Goal: Register for event/course

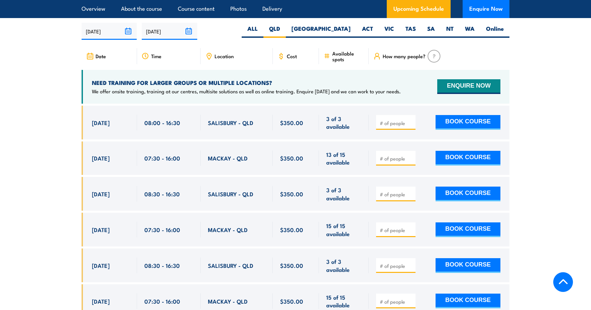
scroll to position [1138, 0]
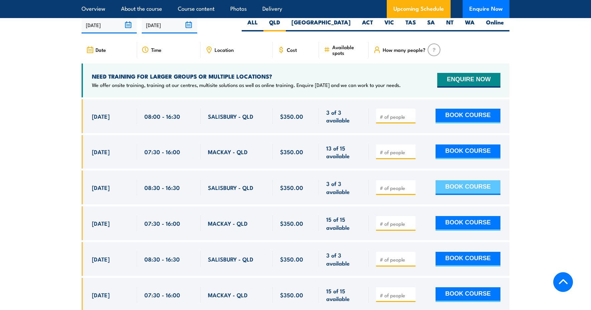
click at [469, 180] on button "BOOK COURSE" at bounding box center [468, 187] width 65 height 15
type input "1"
click at [411, 185] on input "1" at bounding box center [396, 188] width 33 height 7
click at [458, 180] on button "BOOK COURSE" at bounding box center [468, 187] width 65 height 15
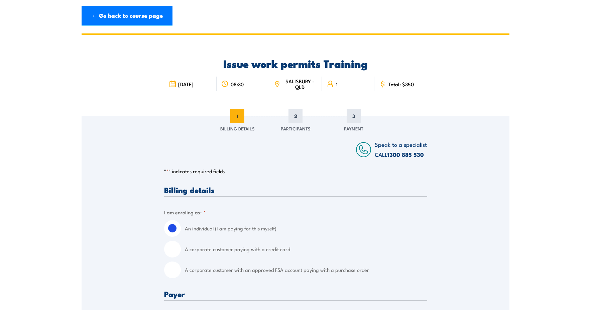
click at [293, 81] on span "SALISBURY - QLD" at bounding box center [300, 83] width 35 height 11
click at [110, 17] on link "← Go back to course page" at bounding box center [127, 16] width 91 height 20
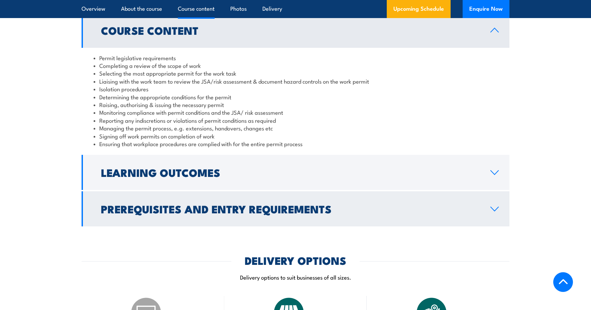
scroll to position [611, 0]
click at [235, 204] on h2 "Prerequisites and Entry Requirements" at bounding box center [290, 208] width 379 height 9
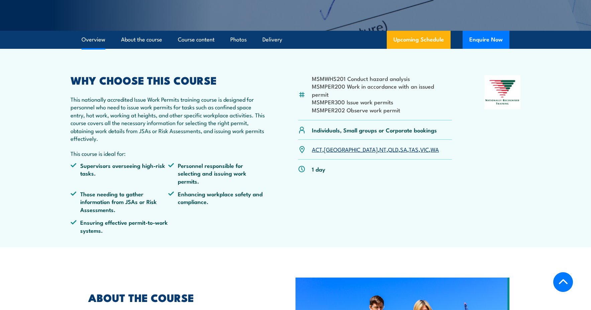
scroll to position [162, 0]
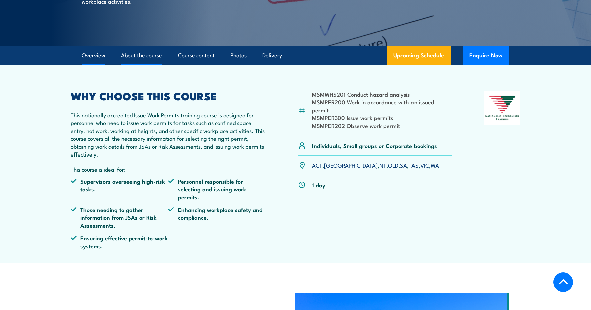
click at [144, 62] on link "About the course" at bounding box center [141, 55] width 41 height 18
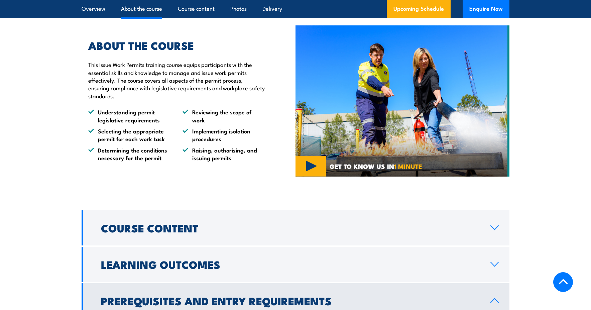
scroll to position [416, 0]
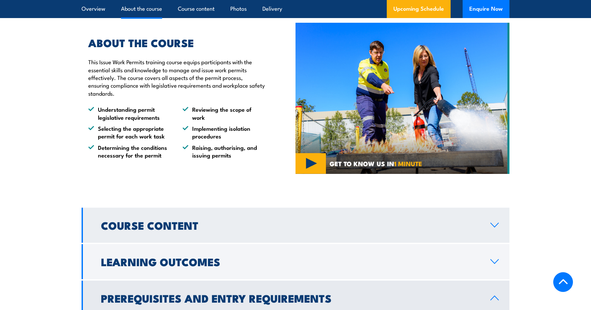
click at [187, 223] on h2 "Course Content" at bounding box center [290, 224] width 379 height 9
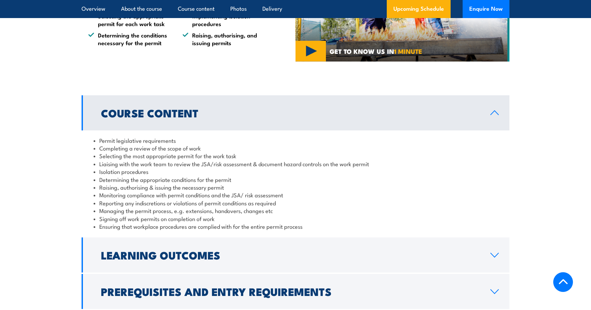
scroll to position [528, 0]
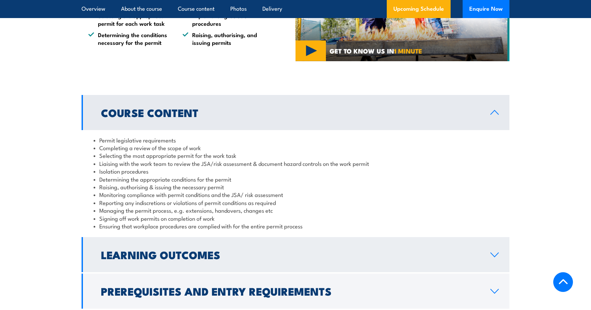
click at [206, 251] on h2 "Learning Outcomes" at bounding box center [290, 254] width 379 height 9
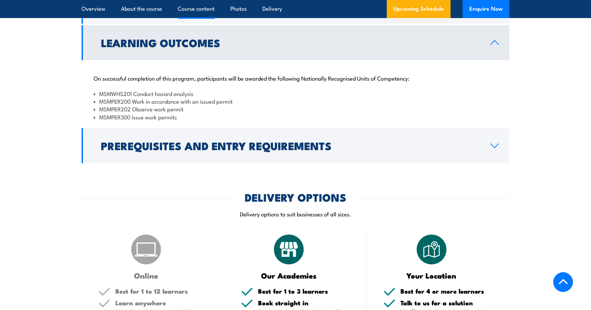
scroll to position [635, 0]
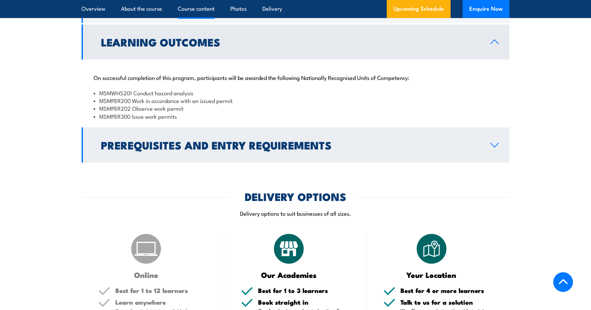
click at [186, 156] on link "Prerequisites and Entry Requirements" at bounding box center [296, 144] width 428 height 35
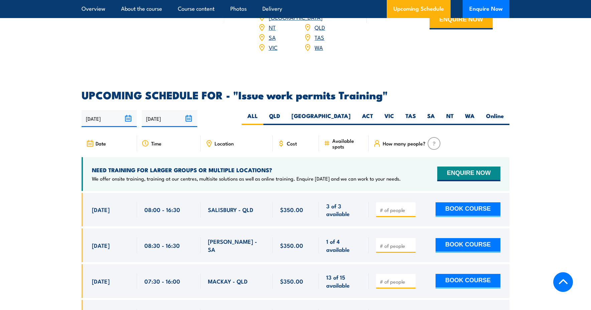
scroll to position [999, 0]
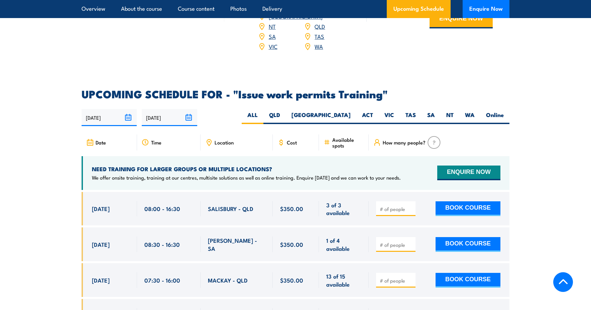
click at [151, 139] on span "Time" at bounding box center [156, 142] width 10 height 6
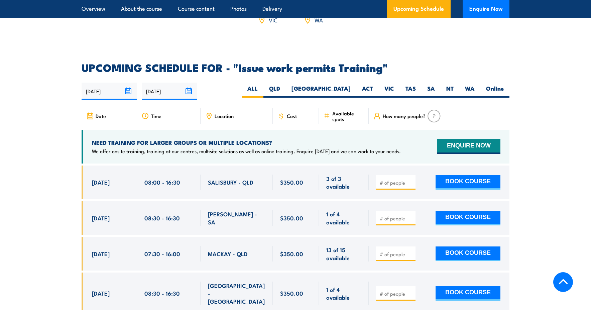
scroll to position [1027, 0]
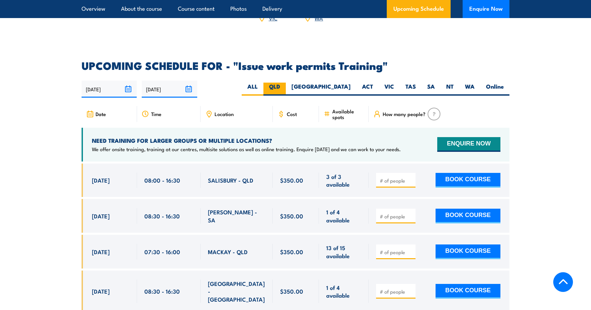
click at [286, 83] on label "QLD" at bounding box center [275, 89] width 22 height 13
click at [285, 83] on input "QLD" at bounding box center [282, 85] width 4 height 4
radio input "true"
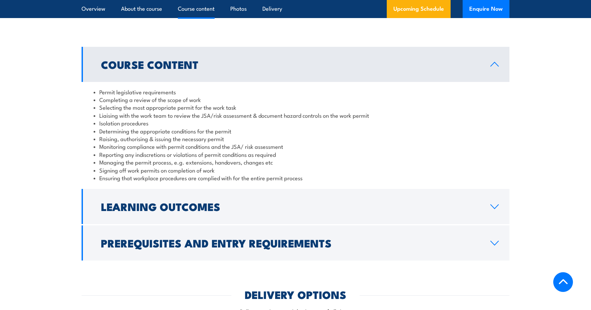
scroll to position [578, 0]
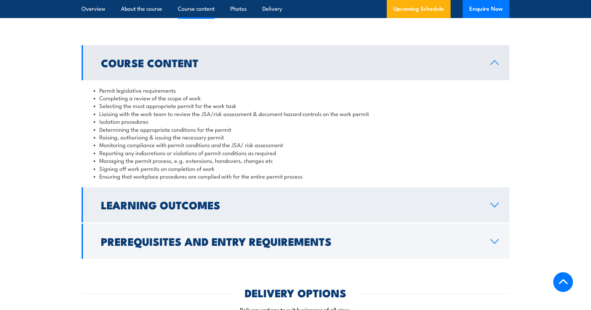
click at [495, 203] on icon at bounding box center [494, 204] width 9 height 5
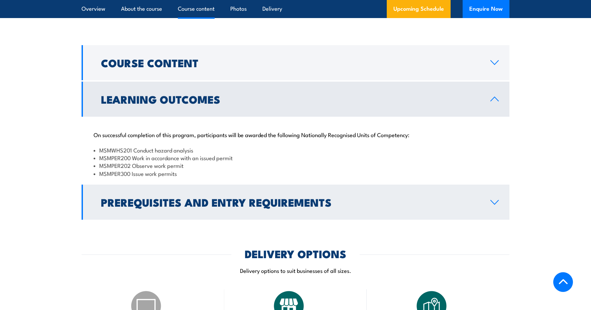
click at [488, 203] on link "Prerequisites and Entry Requirements" at bounding box center [296, 202] width 428 height 35
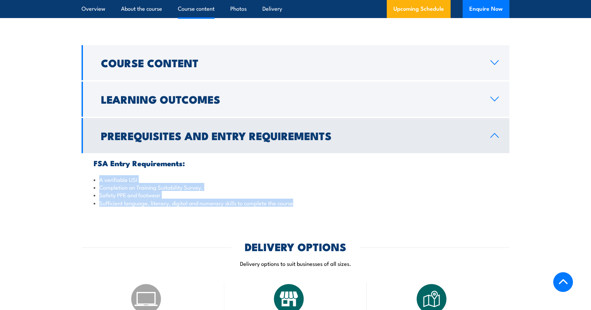
drag, startPoint x: 293, startPoint y: 203, endPoint x: 97, endPoint y: 180, distance: 198.0
click at [97, 180] on ul "A verifiable USI Completion on Training Suitability Survey. Safety PPE and foot…" at bounding box center [296, 191] width 404 height 31
copy ul "A verifiable USI Completion on Training Suitability Survey. Safety PPE and foot…"
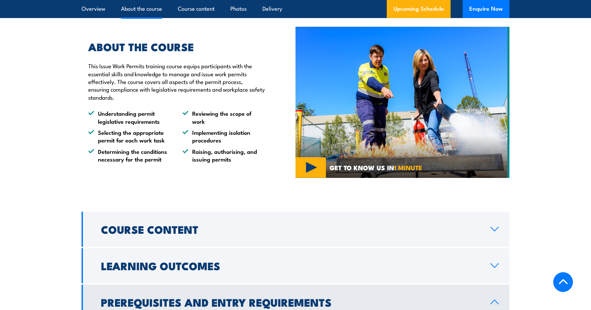
scroll to position [410, 0]
